Goal: Find specific page/section: Find specific page/section

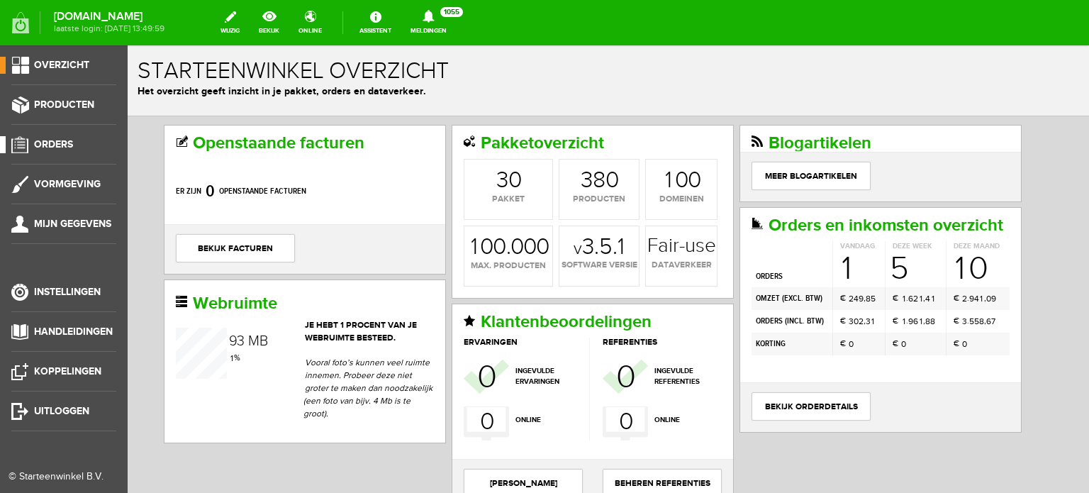
click at [60, 143] on span "Orders" at bounding box center [53, 144] width 39 height 12
